Goal: Task Accomplishment & Management: Manage account settings

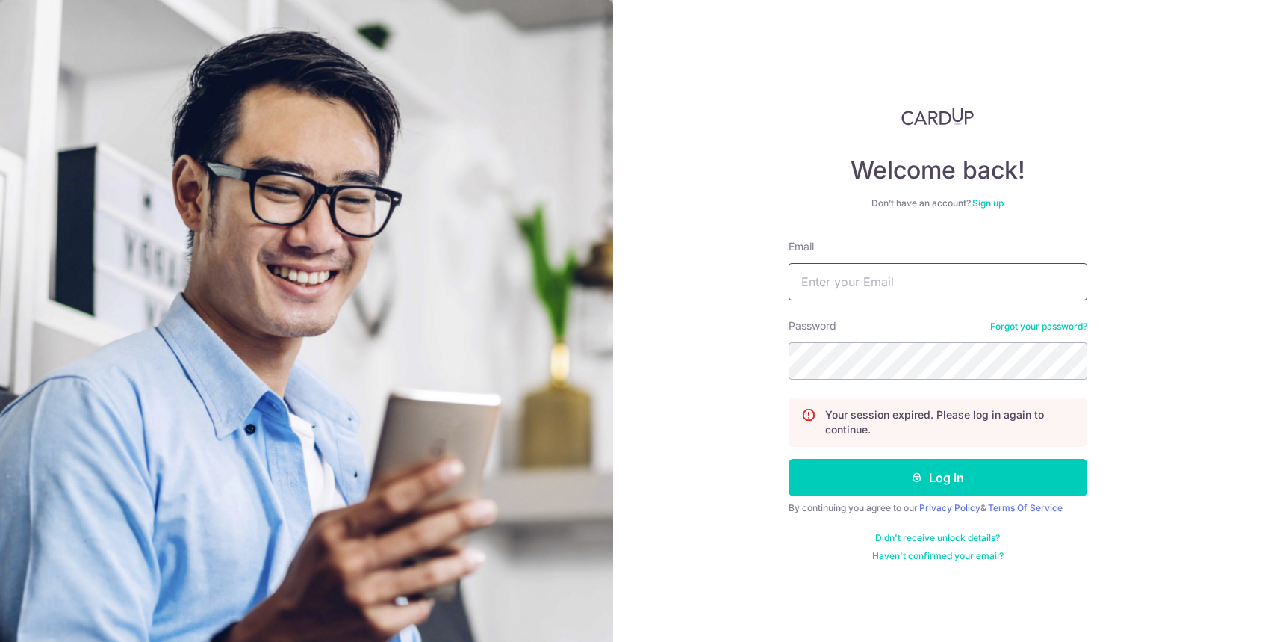
click at [981, 276] on input "Email" at bounding box center [938, 281] width 299 height 37
type input "[EMAIL_ADDRESS][DOMAIN_NAME]"
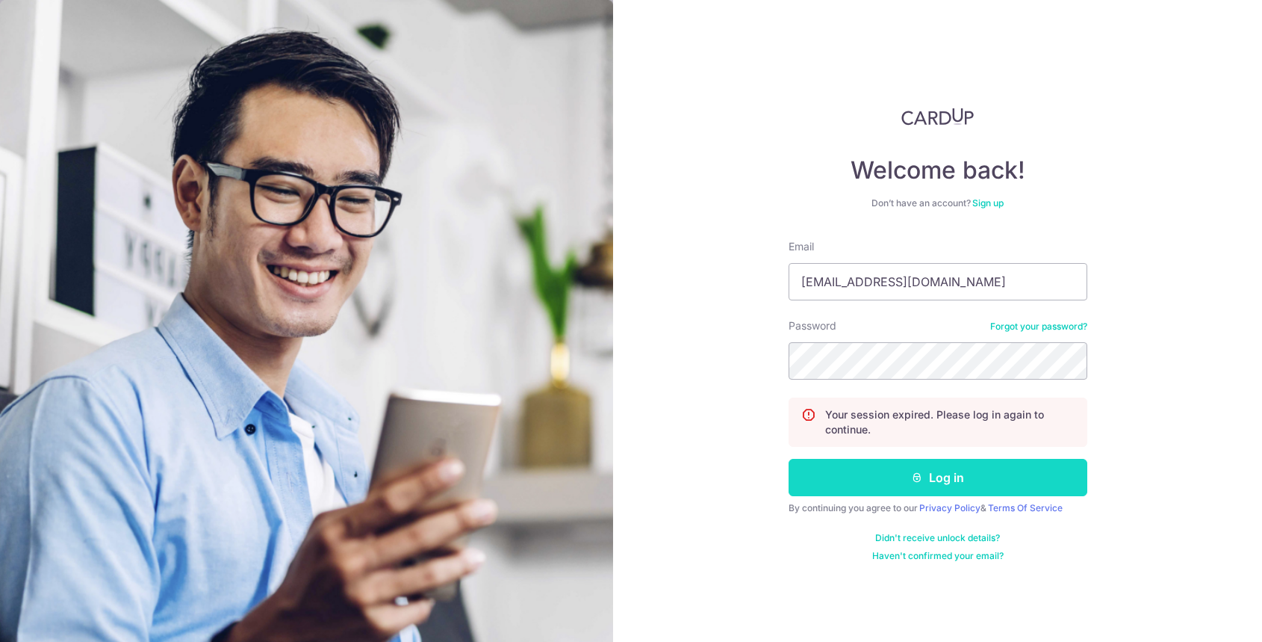
click at [898, 485] on button "Log in" at bounding box center [938, 477] width 299 height 37
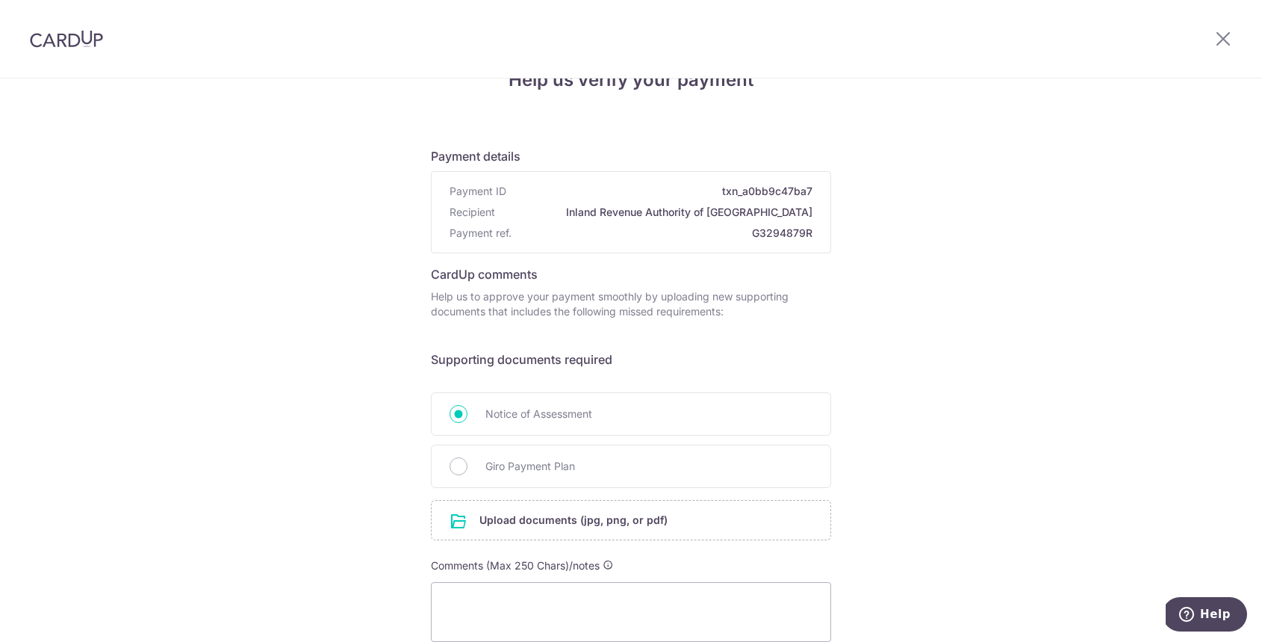
scroll to position [27, 0]
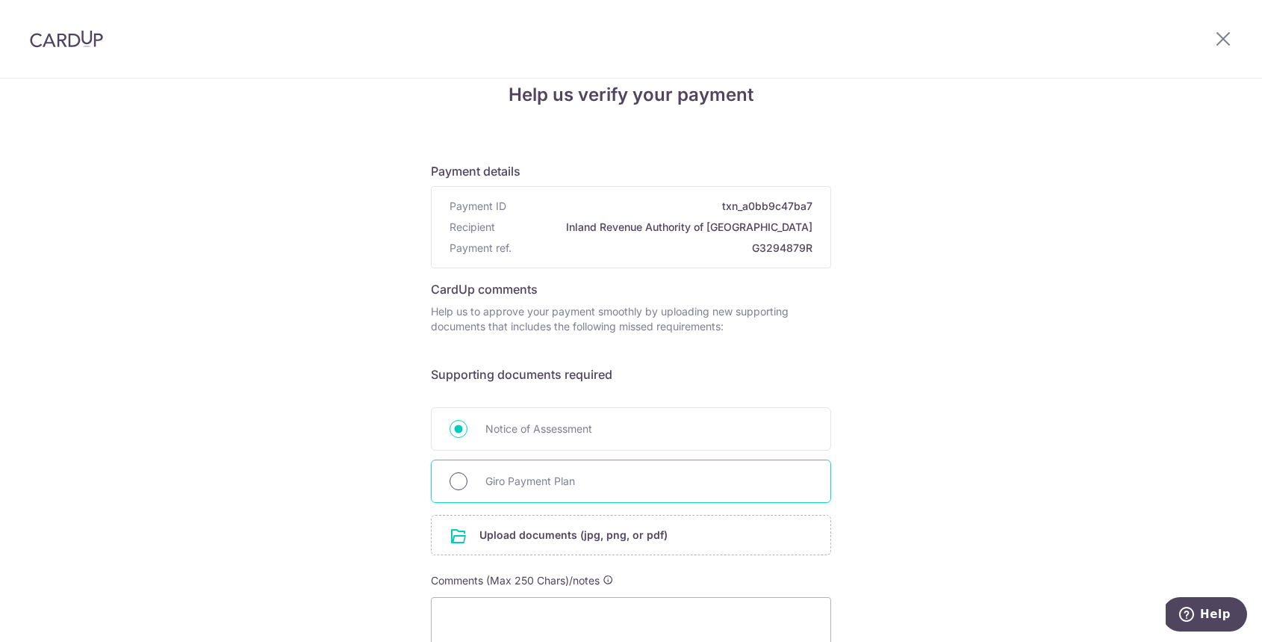
click at [459, 478] on input "Giro Payment Plan" at bounding box center [459, 481] width 18 height 18
radio input "true"
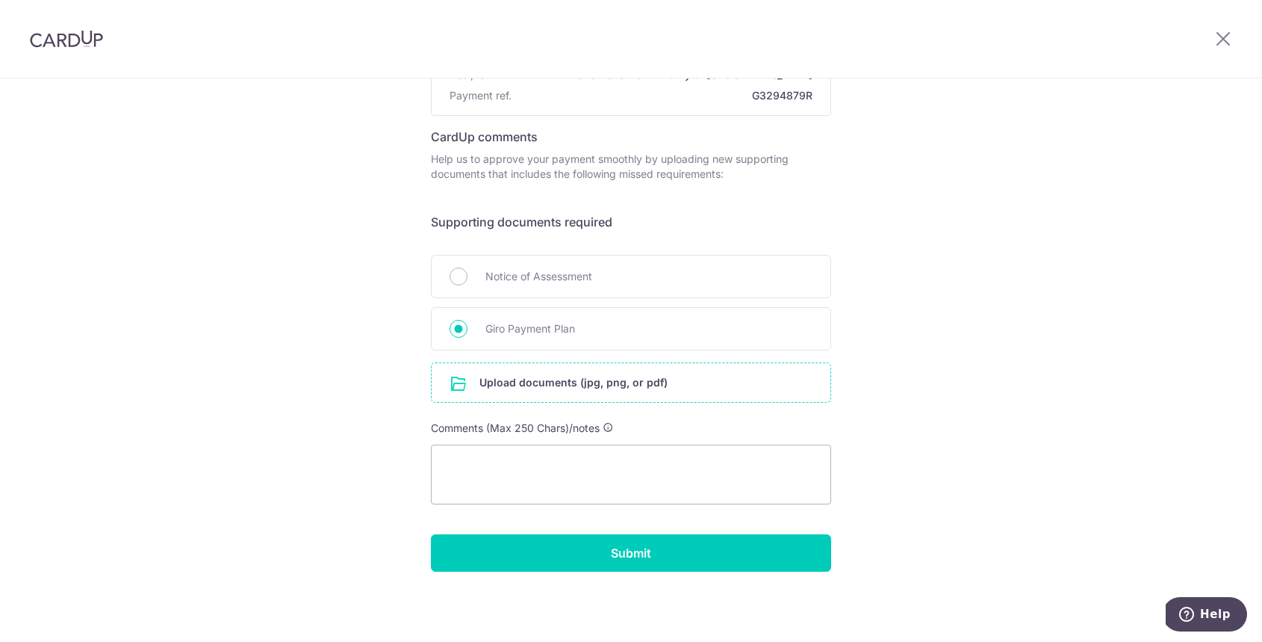
click at [517, 379] on input "file" at bounding box center [631, 382] width 399 height 39
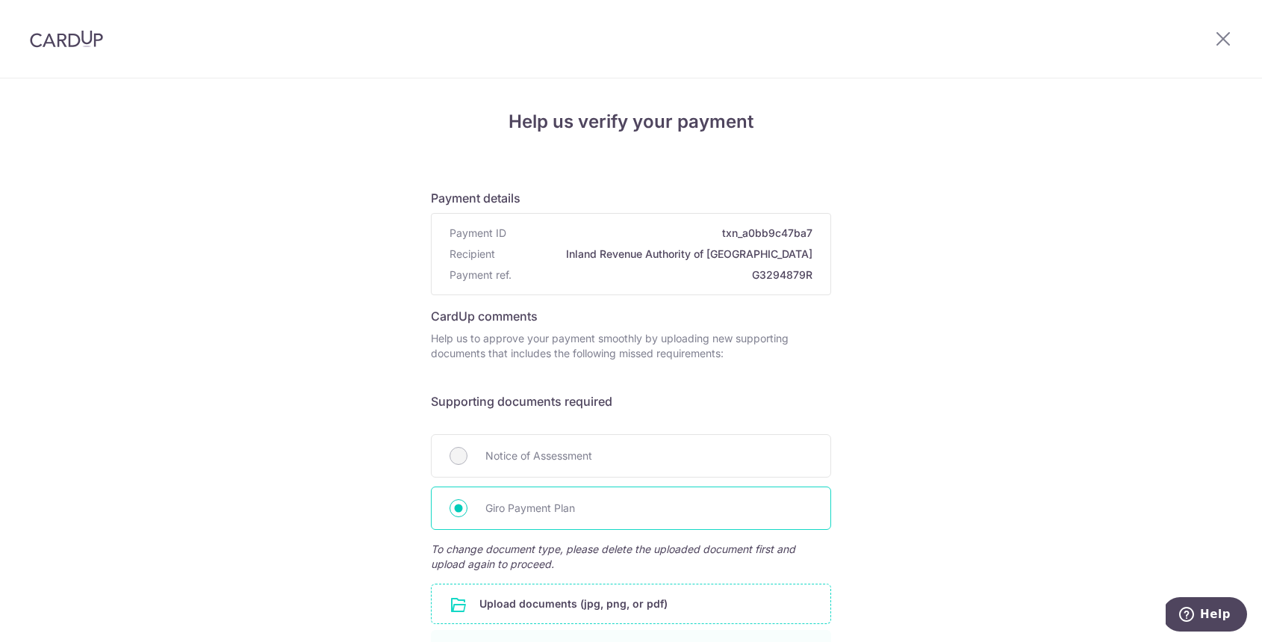
scroll to position [282, 0]
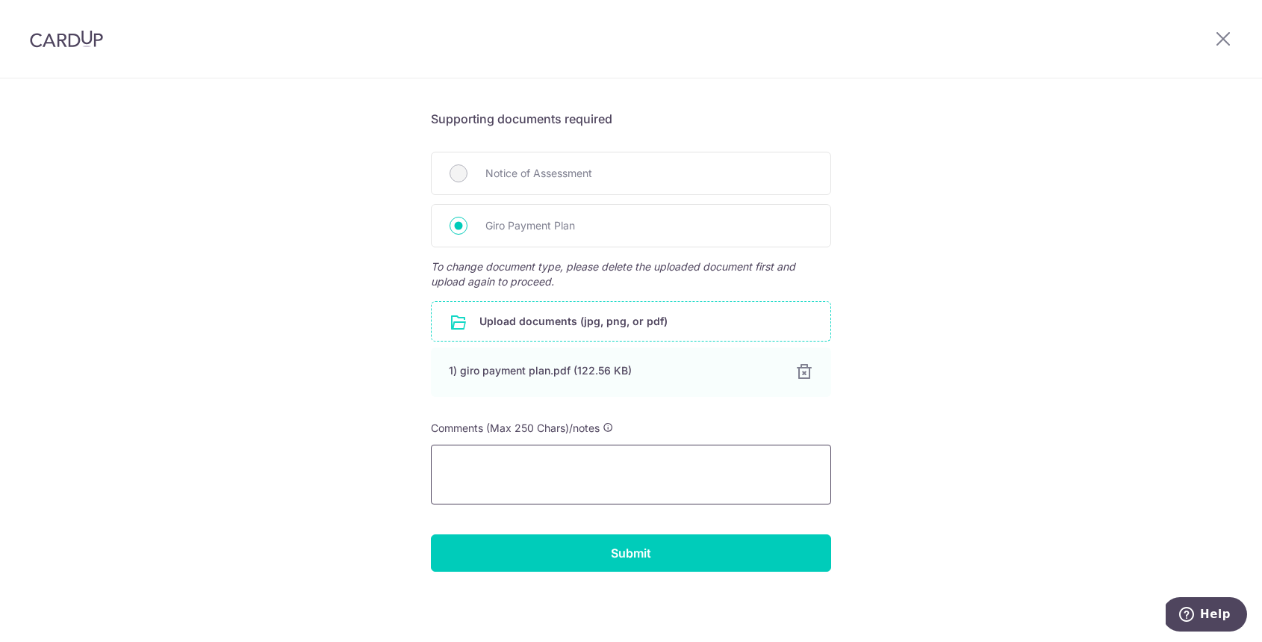
click at [543, 479] on textarea at bounding box center [631, 474] width 400 height 60
click at [507, 476] on textarea at bounding box center [631, 474] width 400 height 60
click at [559, 484] on textarea "I can not cancel the payments on cardup yet, as this link only lets me upload d…" at bounding box center [631, 474] width 400 height 60
click at [586, 488] on textarea "I can not cancel the payments on cardup yet, as this link only lets me upload d…" at bounding box center [631, 474] width 400 height 60
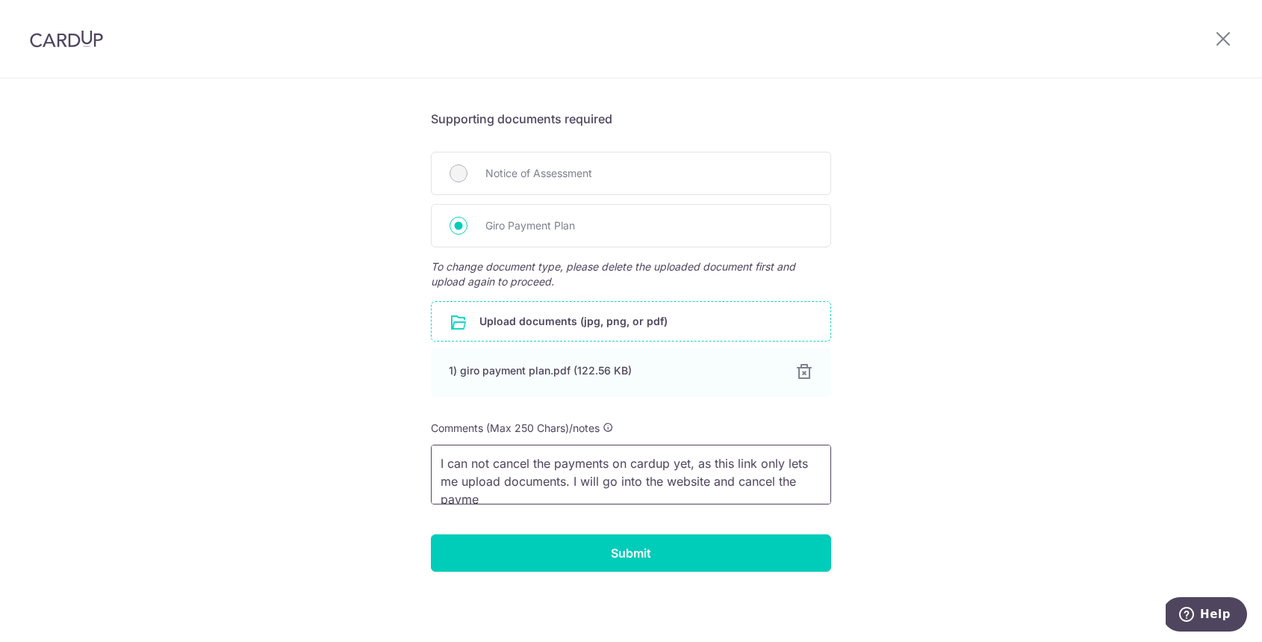
scroll to position [2, 0]
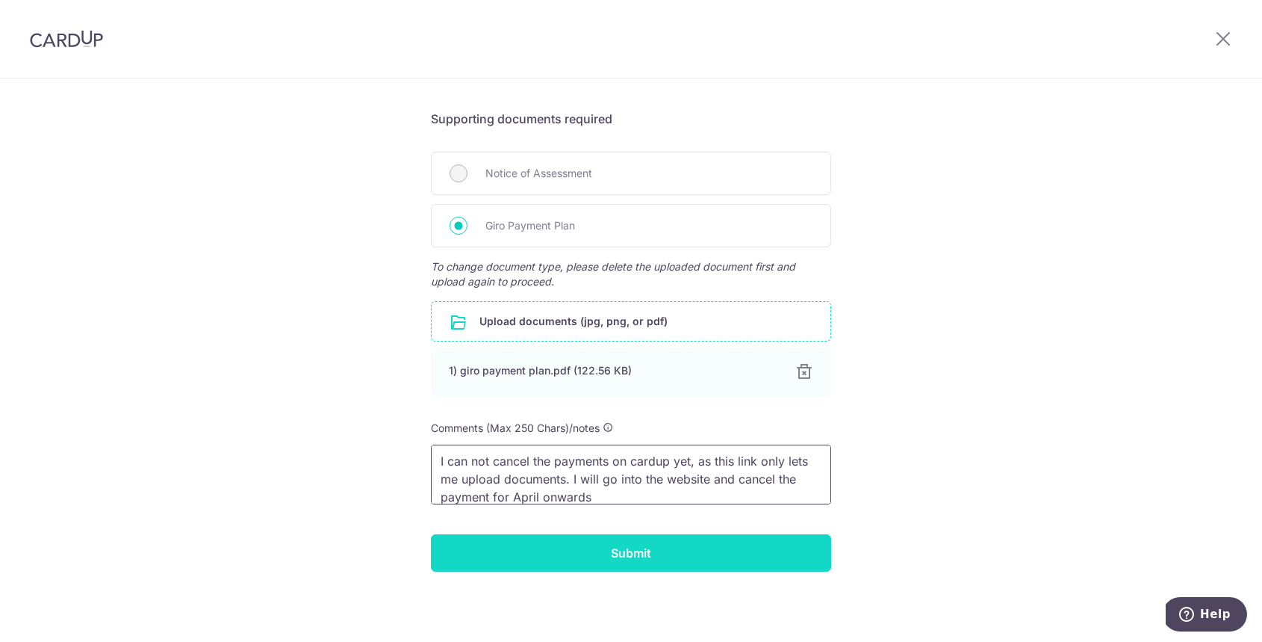
type textarea "I can not cancel the payments on cardup yet, as this link only lets me upload d…"
click at [634, 552] on input "Submit" at bounding box center [631, 552] width 400 height 37
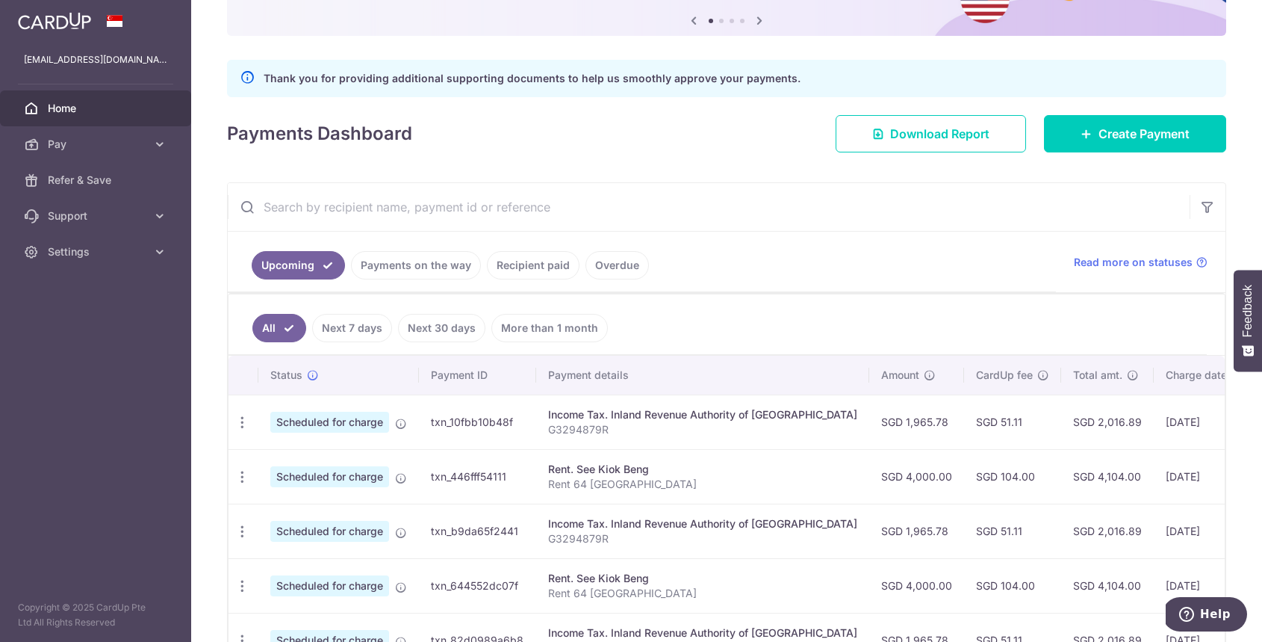
scroll to position [155, 0]
click at [160, 148] on icon at bounding box center [159, 144] width 15 height 15
click at [345, 425] on span "Scheduled for charge" at bounding box center [329, 422] width 119 height 21
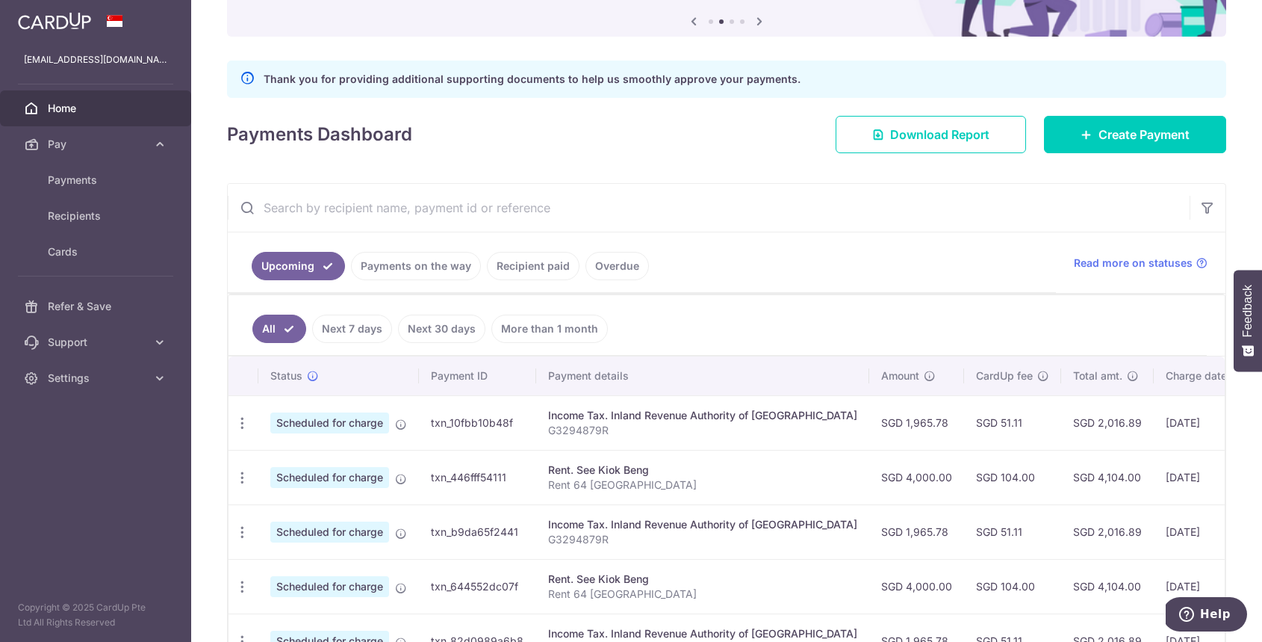
click at [591, 430] on p "G3294879R" at bounding box center [702, 430] width 309 height 15
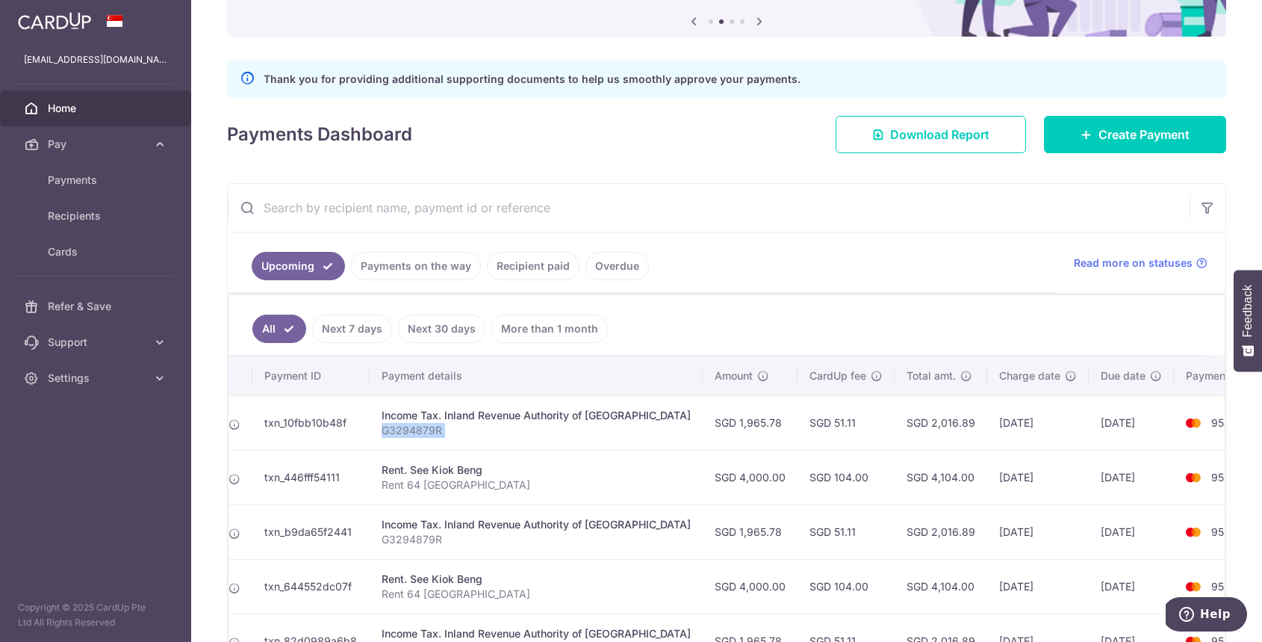
scroll to position [0, 0]
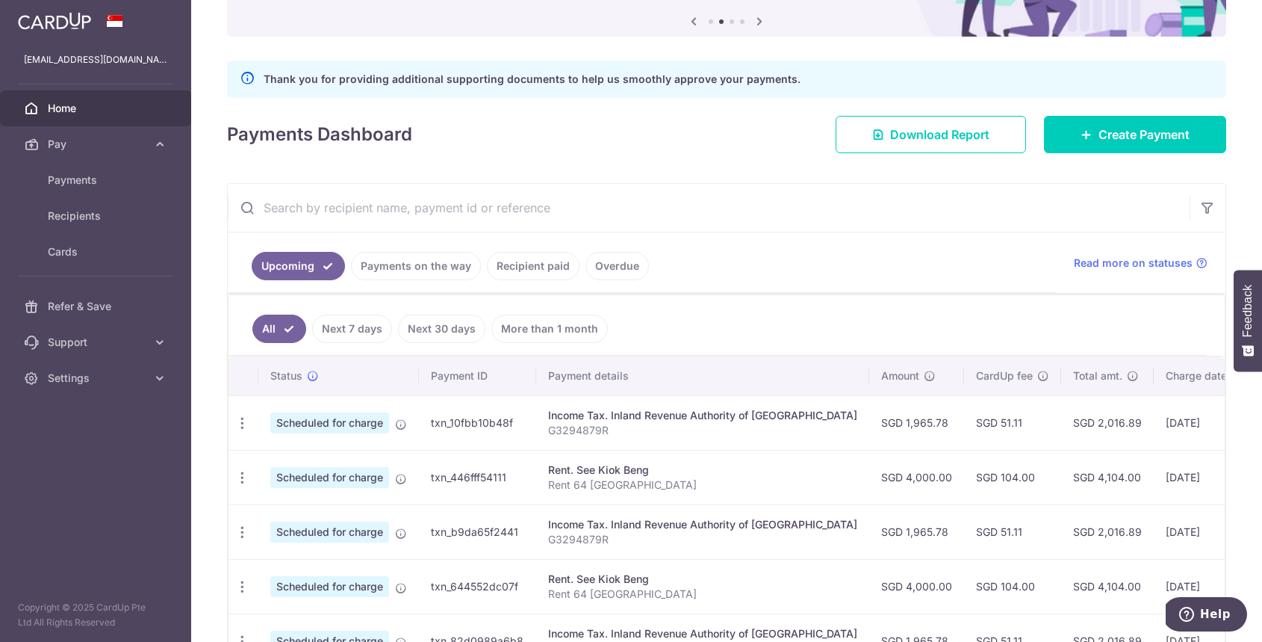
click at [325, 414] on span "Scheduled for charge" at bounding box center [329, 422] width 119 height 21
click at [72, 180] on span "Payments" at bounding box center [97, 180] width 99 height 15
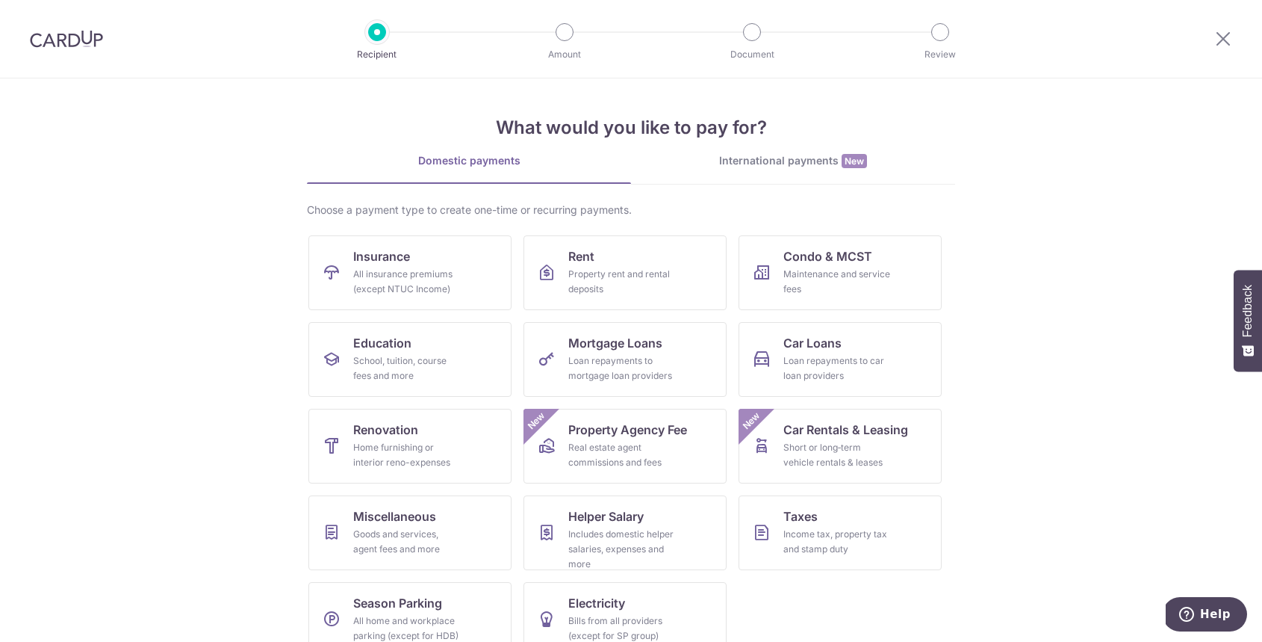
click at [62, 40] on img at bounding box center [66, 39] width 73 height 18
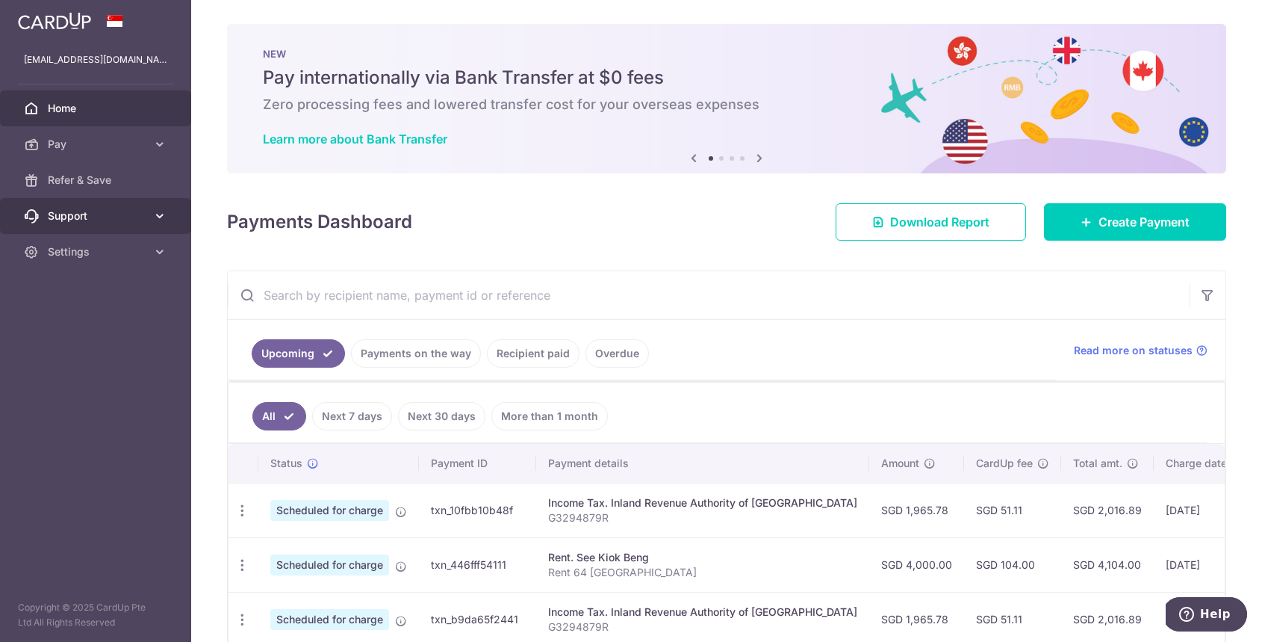
click at [159, 215] on icon at bounding box center [159, 215] width 15 height 15
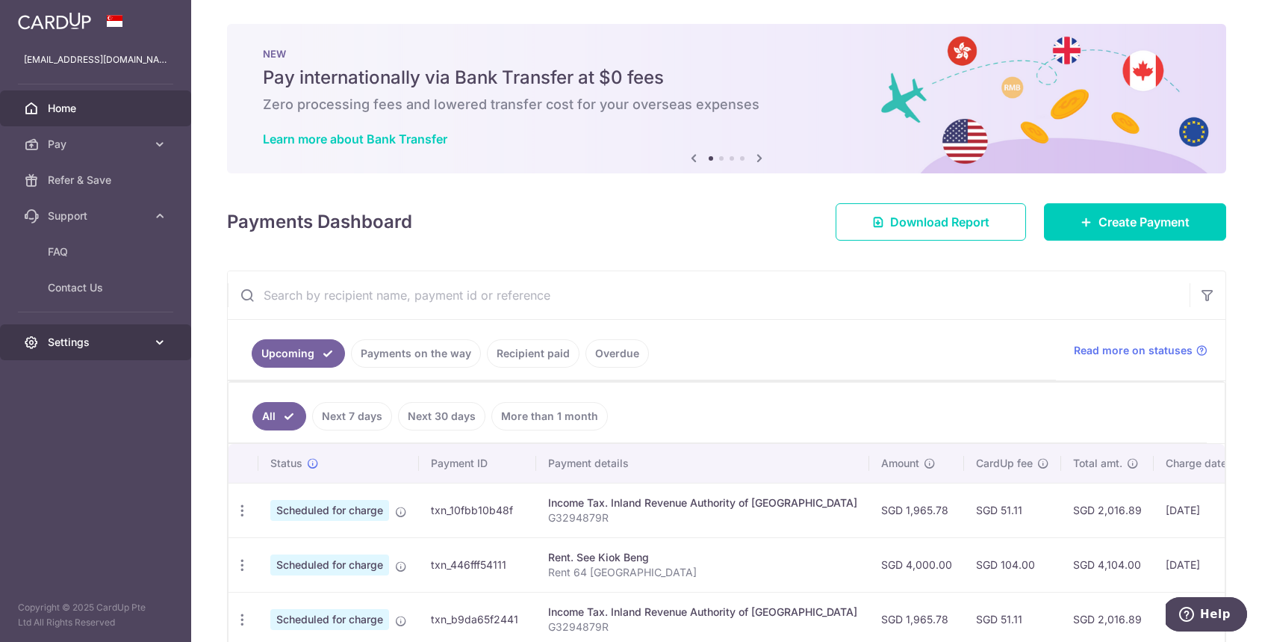
click at [169, 339] on link "Settings" at bounding box center [95, 342] width 191 height 36
click at [67, 341] on span "Settings" at bounding box center [97, 342] width 99 height 15
click at [70, 335] on span "Settings" at bounding box center [97, 342] width 99 height 15
click at [72, 380] on span "Account" at bounding box center [97, 377] width 99 height 15
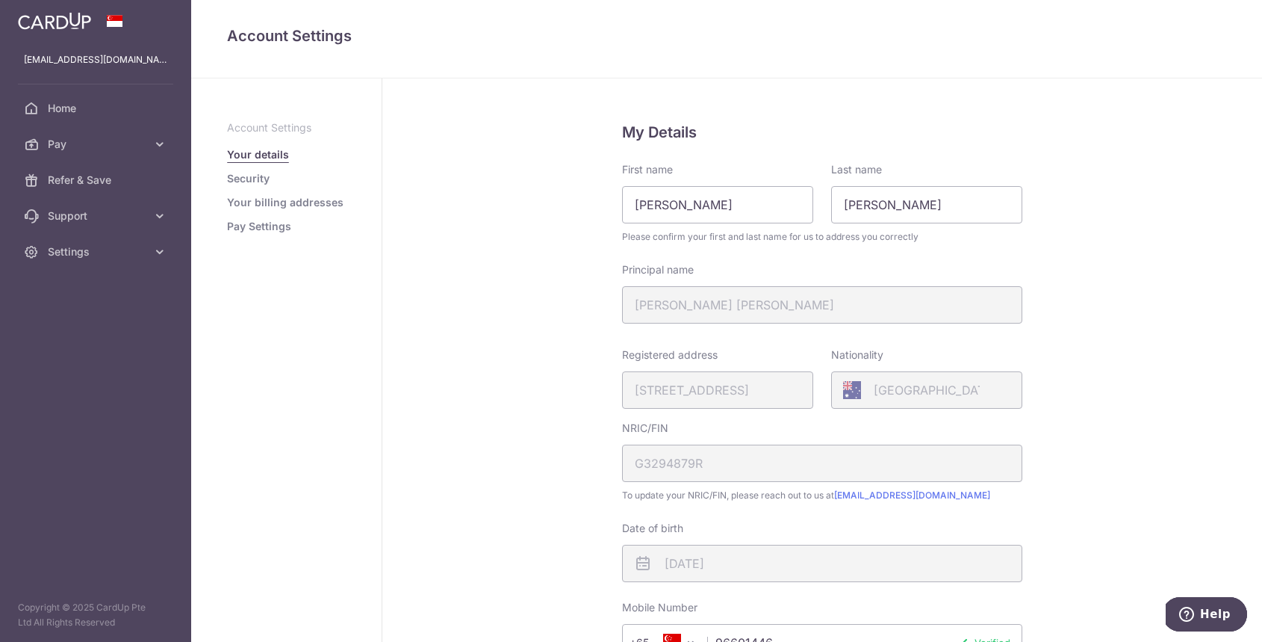
click at [247, 183] on link "Security" at bounding box center [248, 178] width 43 height 15
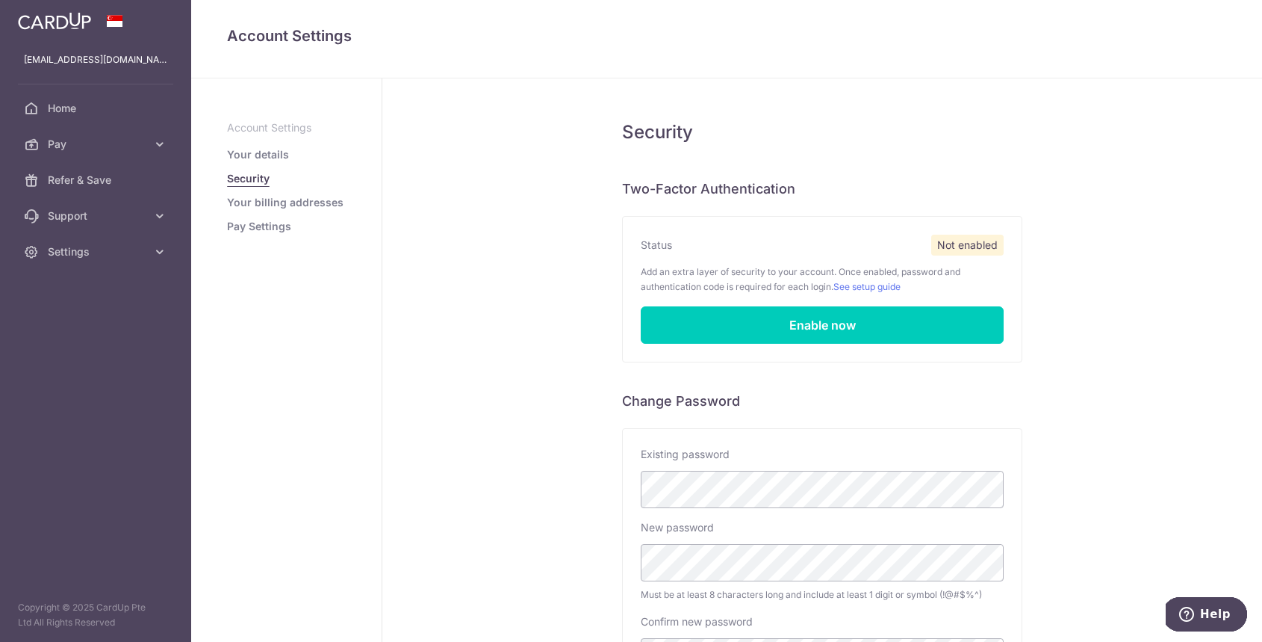
scroll to position [202, 0]
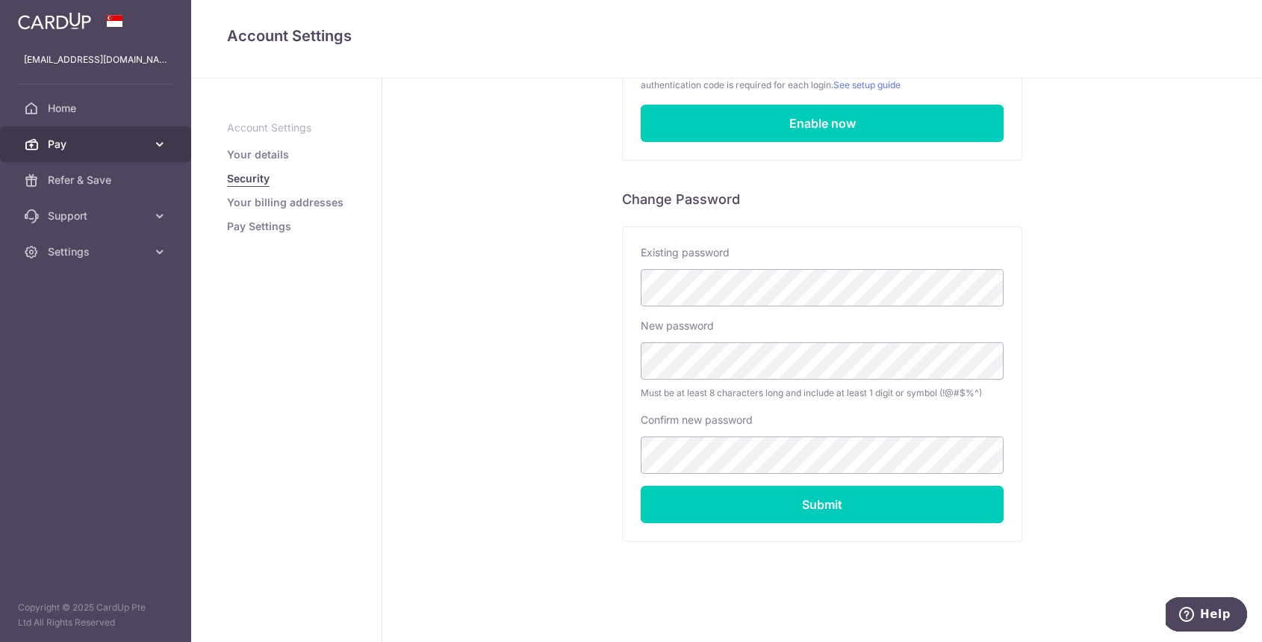
click at [153, 141] on icon at bounding box center [159, 144] width 15 height 15
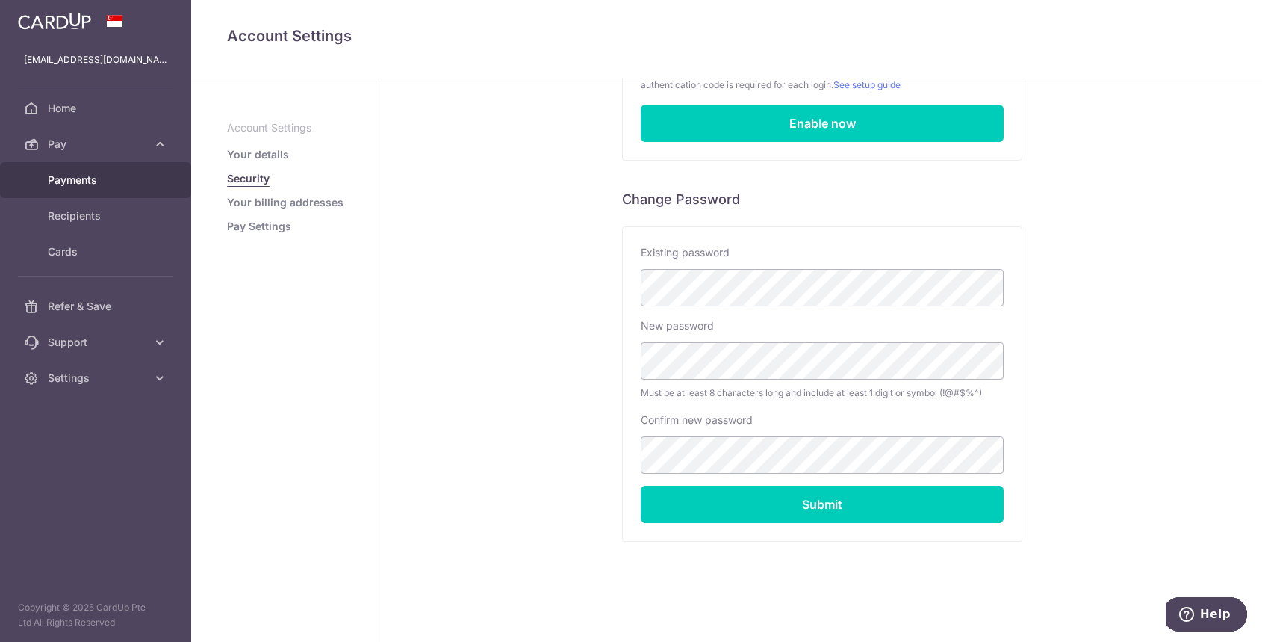
click at [78, 173] on span "Payments" at bounding box center [97, 180] width 99 height 15
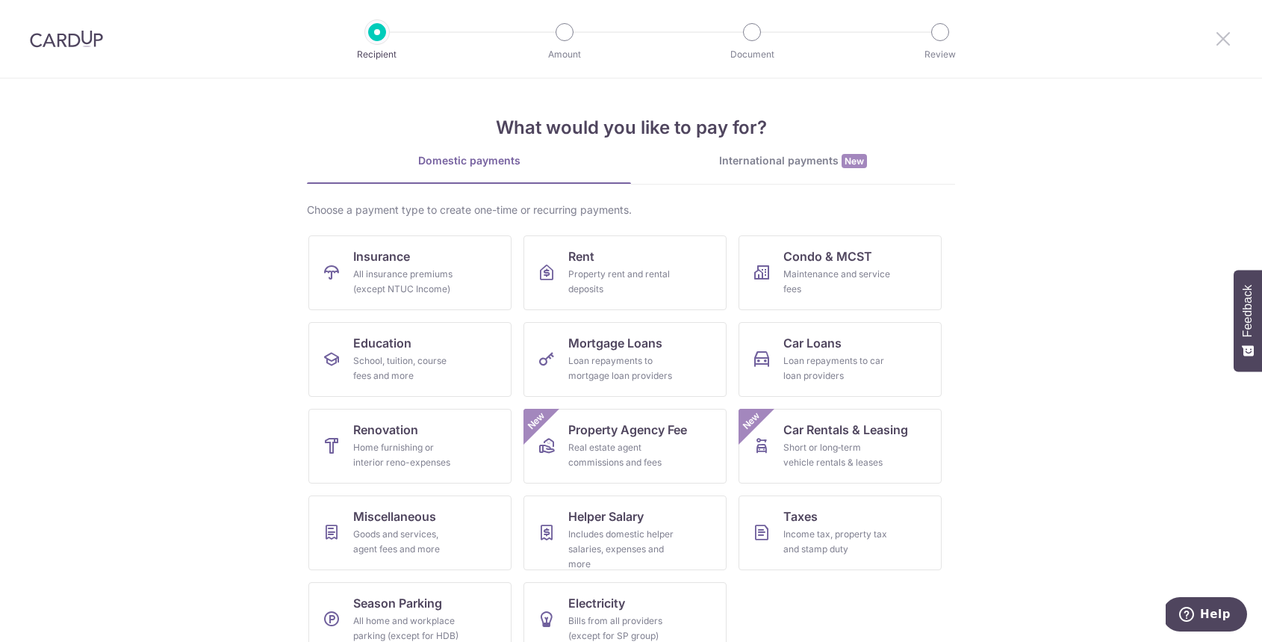
click at [1214, 38] on icon at bounding box center [1223, 38] width 18 height 19
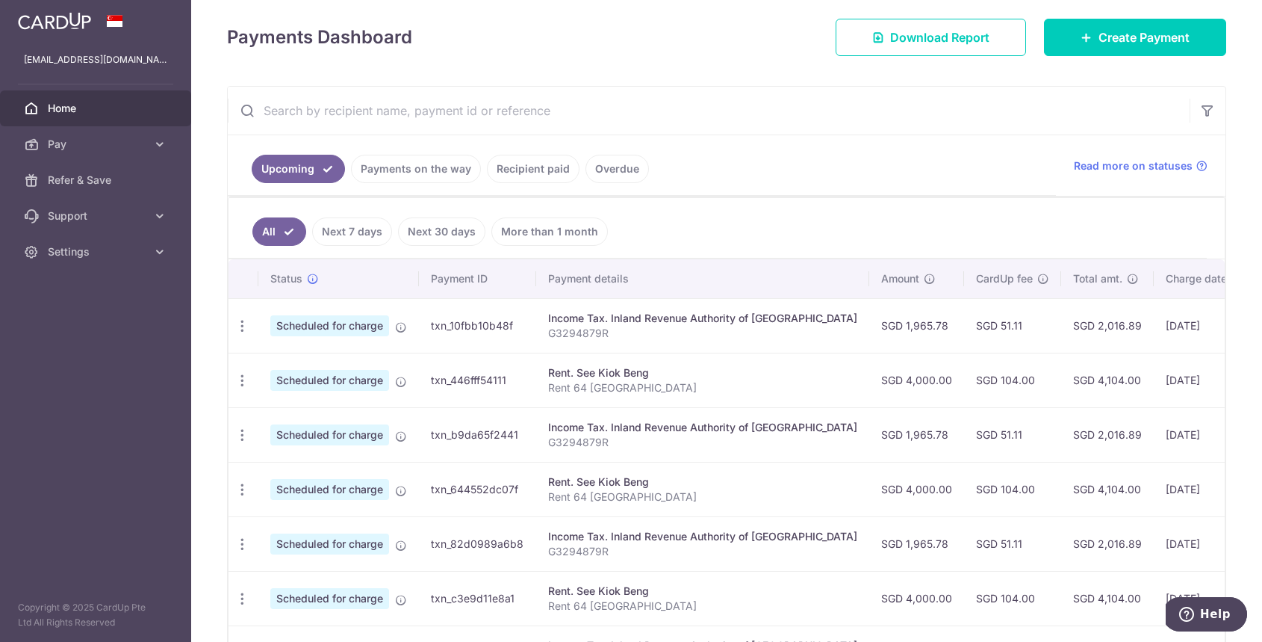
click at [753, 334] on p "G3294879R" at bounding box center [702, 333] width 309 height 15
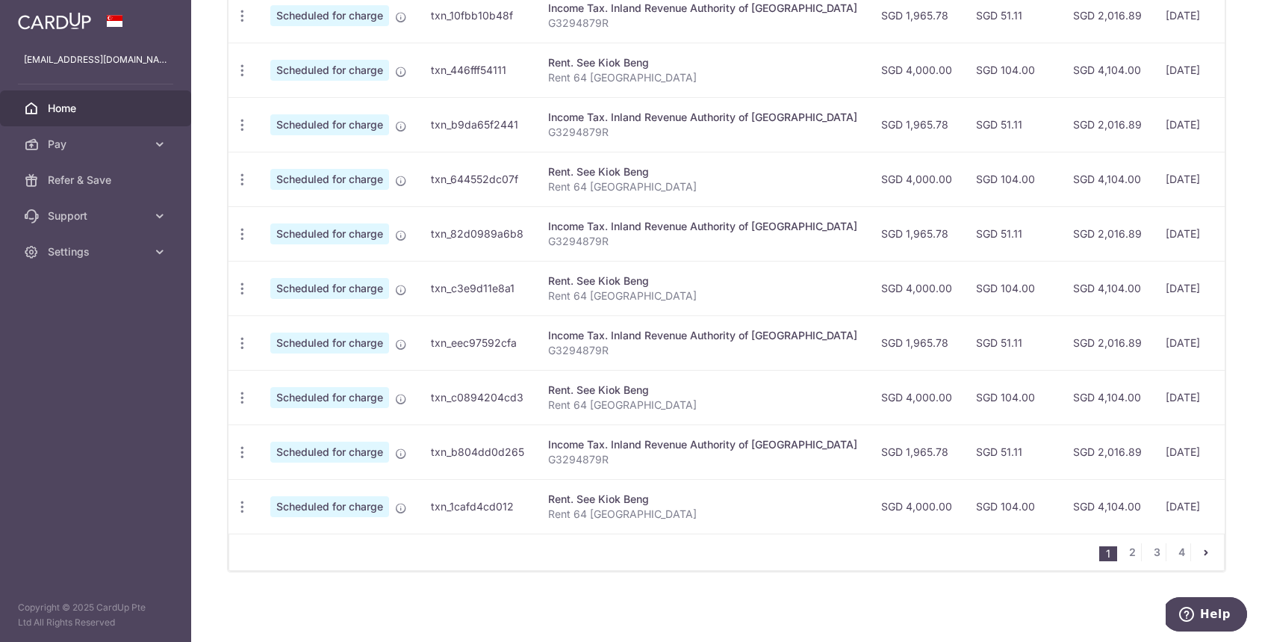
scroll to position [495, 0]
click at [1131, 553] on link "2" at bounding box center [1132, 551] width 18 height 18
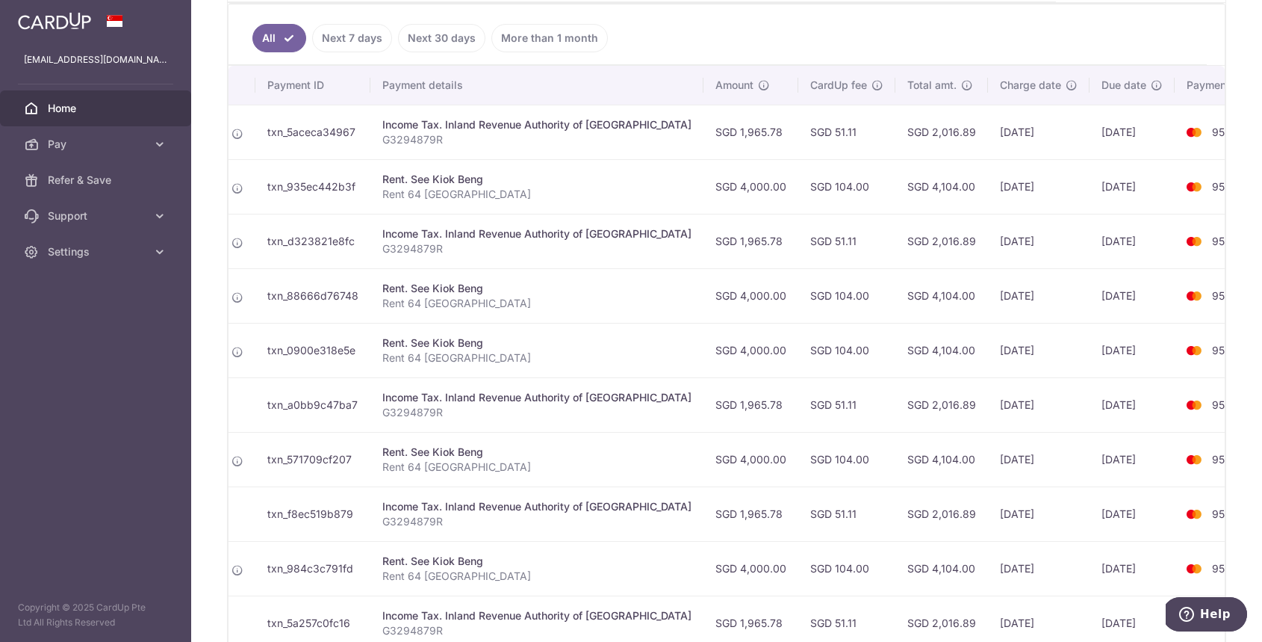
scroll to position [0, 0]
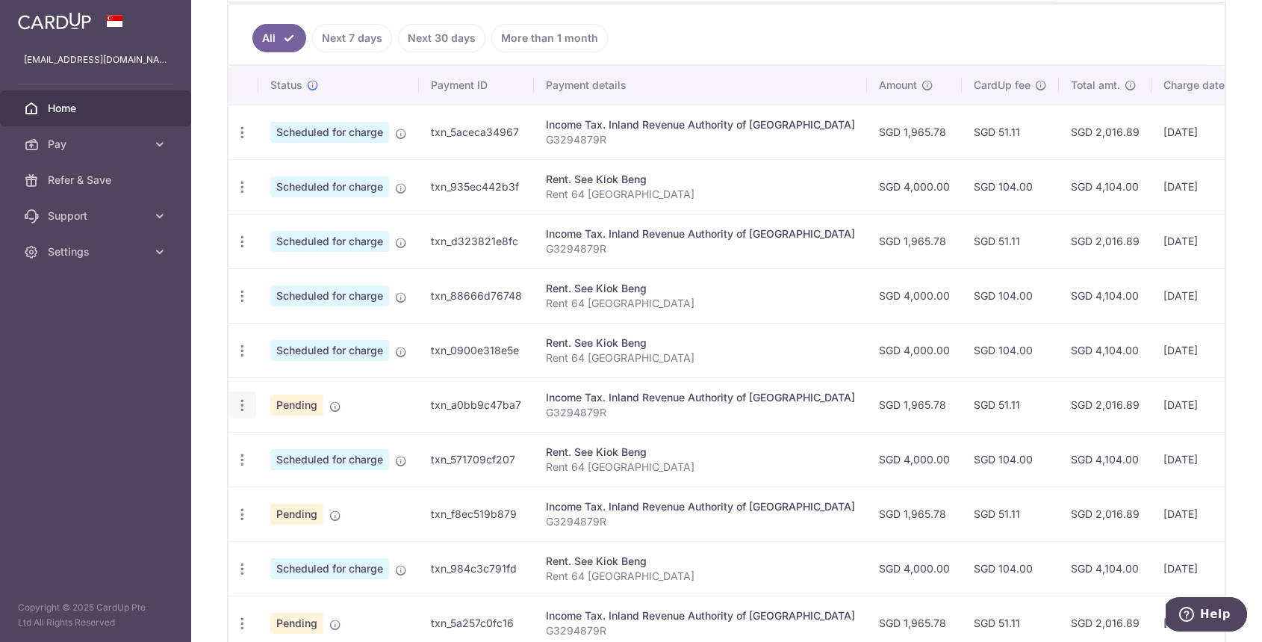
click at [240, 140] on icon "button" at bounding box center [243, 133] width 16 height 16
click at [323, 490] on span "Cancel payment" at bounding box center [322, 482] width 100 height 18
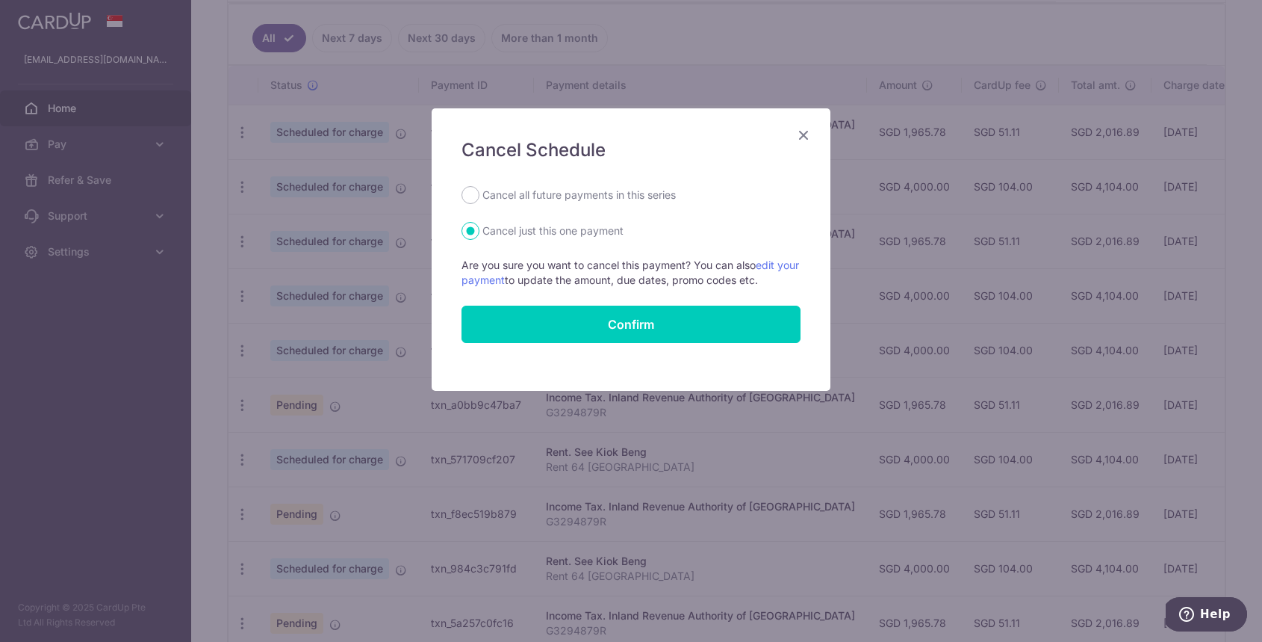
click at [532, 193] on label "Cancel all future payments in this series" at bounding box center [578, 195] width 193 height 18
click at [479, 193] on input "Cancel all future payments in this series" at bounding box center [471, 195] width 18 height 18
radio input "true"
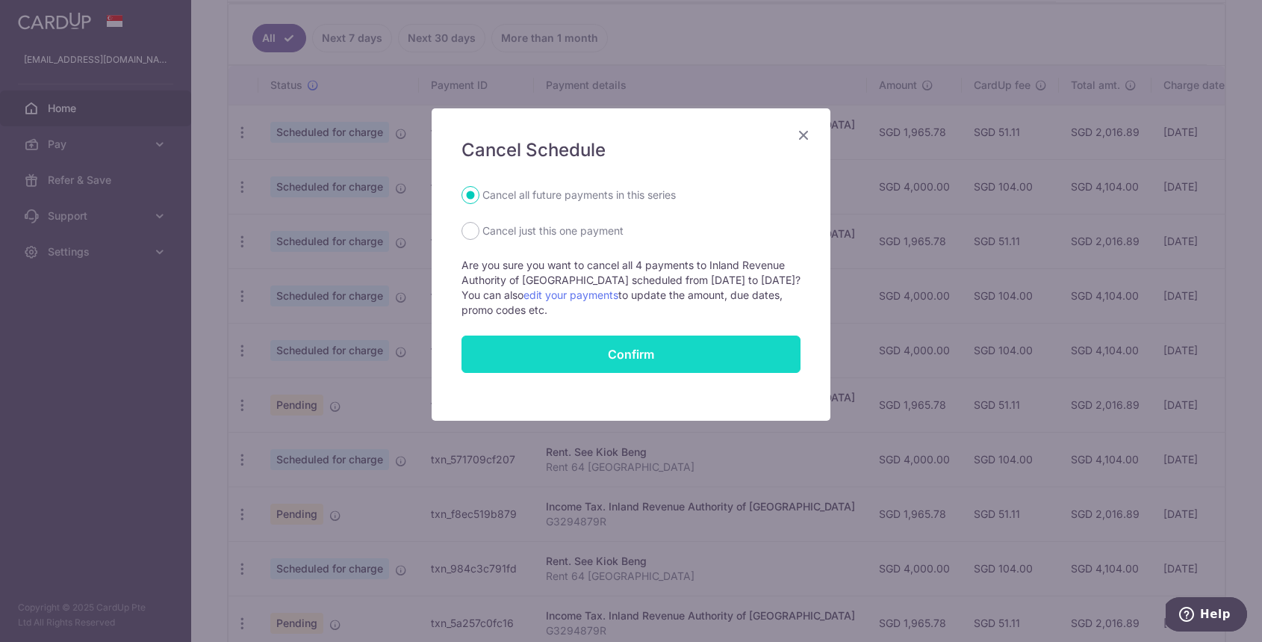
click at [615, 341] on button "Confirm" at bounding box center [631, 353] width 339 height 37
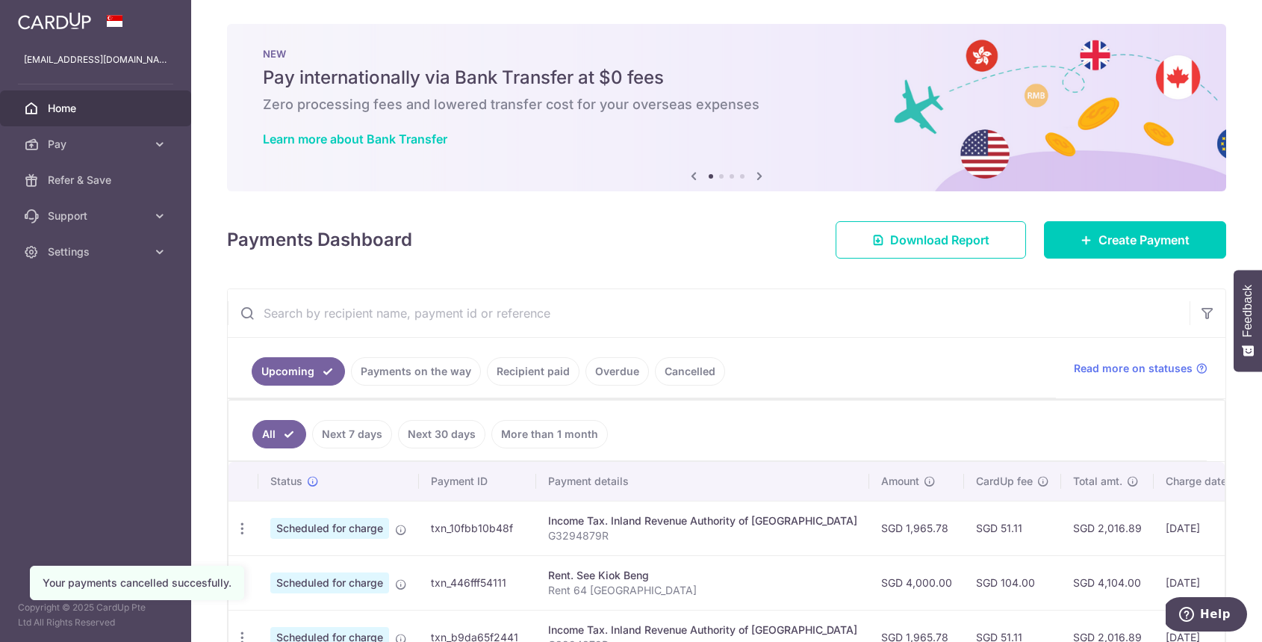
scroll to position [513, 0]
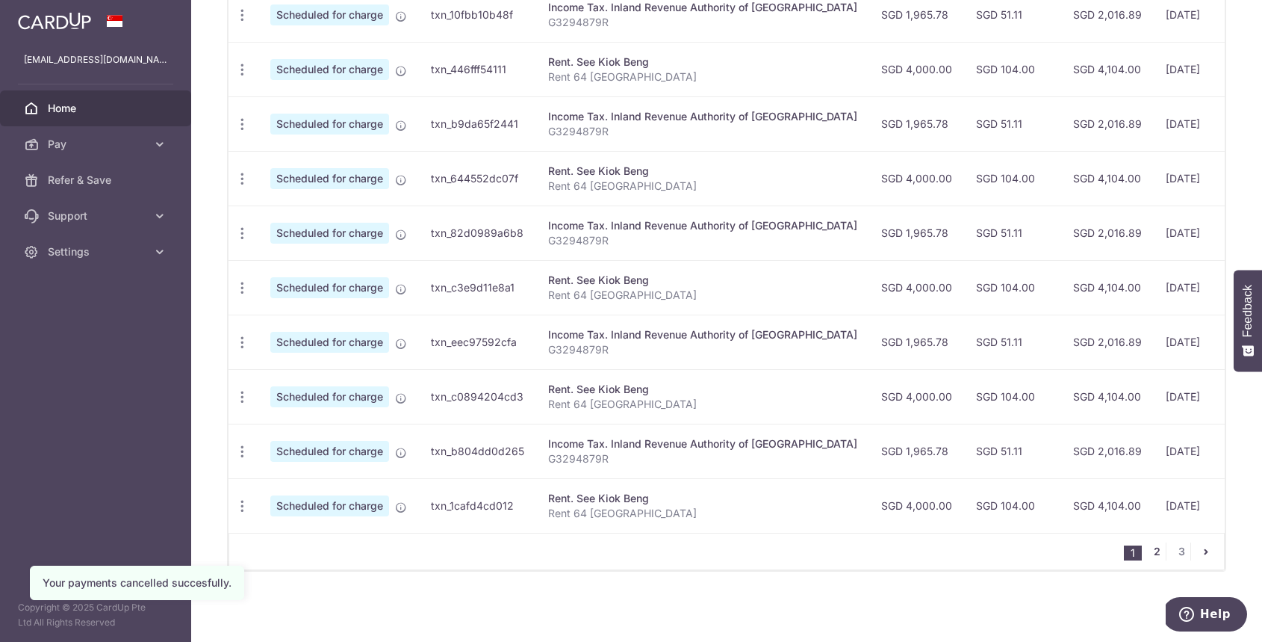
click at [1153, 545] on link "2" at bounding box center [1157, 551] width 18 height 18
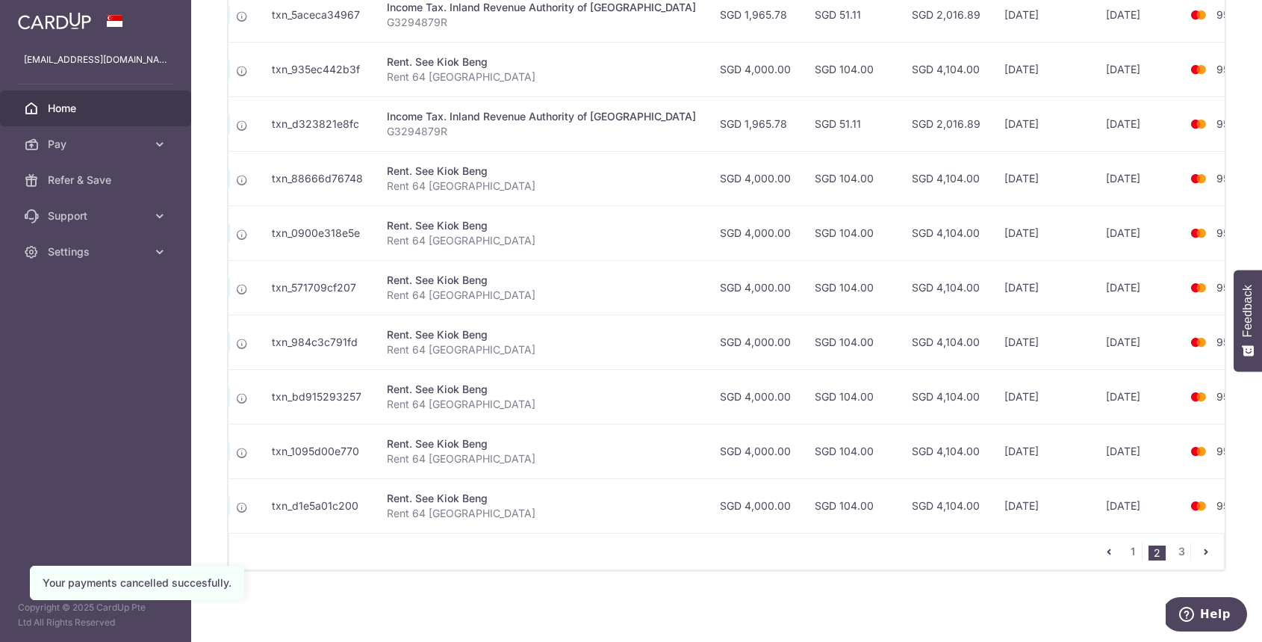
scroll to position [0, 164]
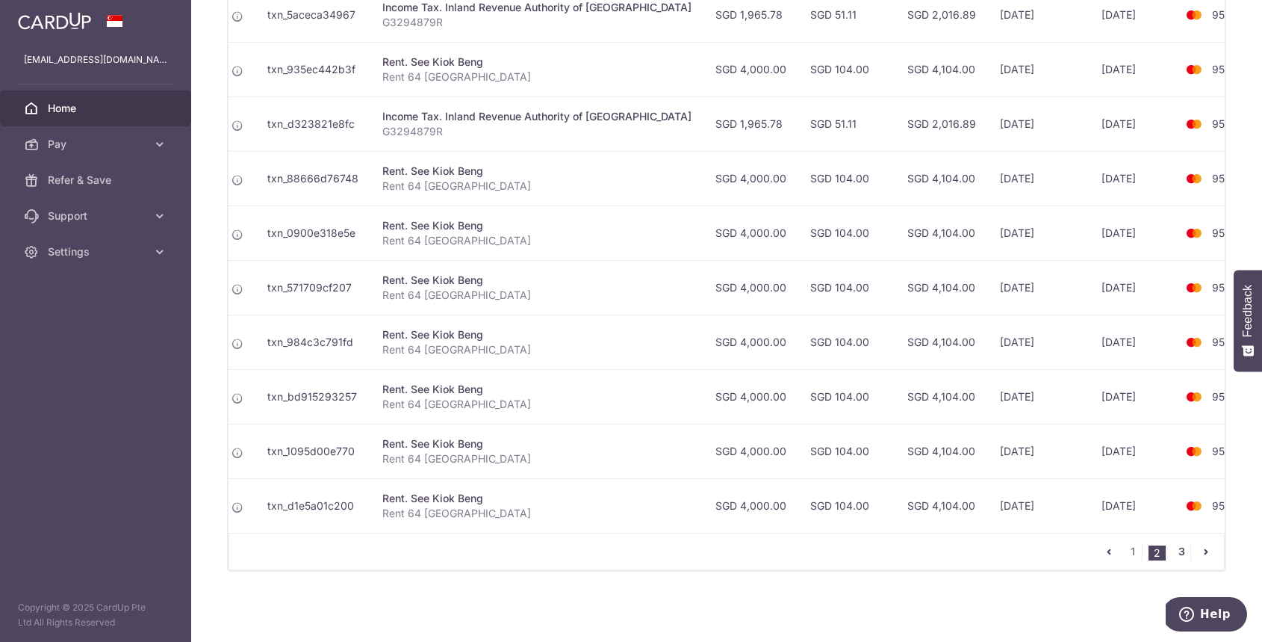
click at [1184, 545] on link "3" at bounding box center [1182, 551] width 18 height 18
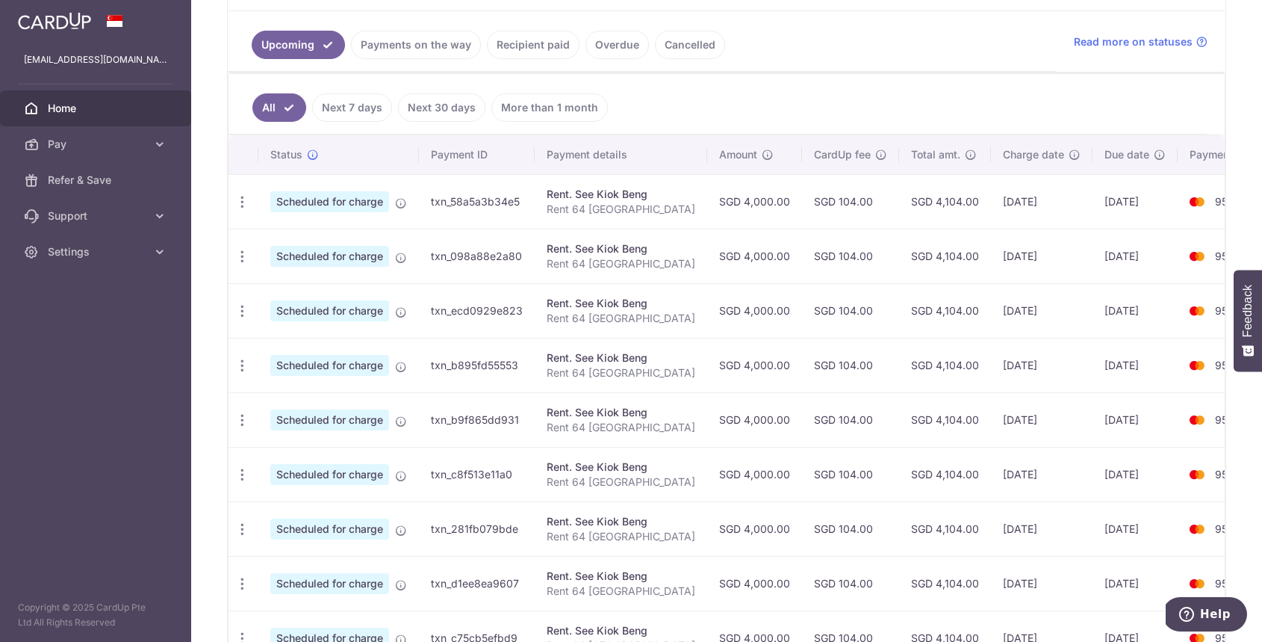
scroll to position [322, 0]
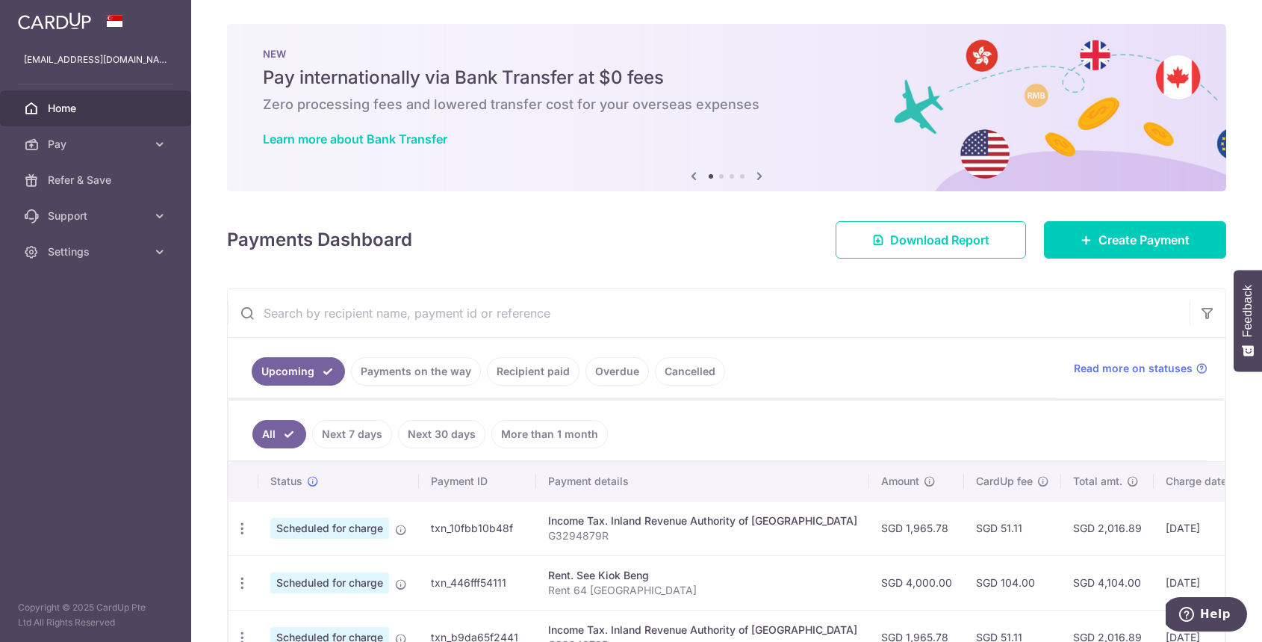
scroll to position [0, 167]
